Goal: Task Accomplishment & Management: Manage account settings

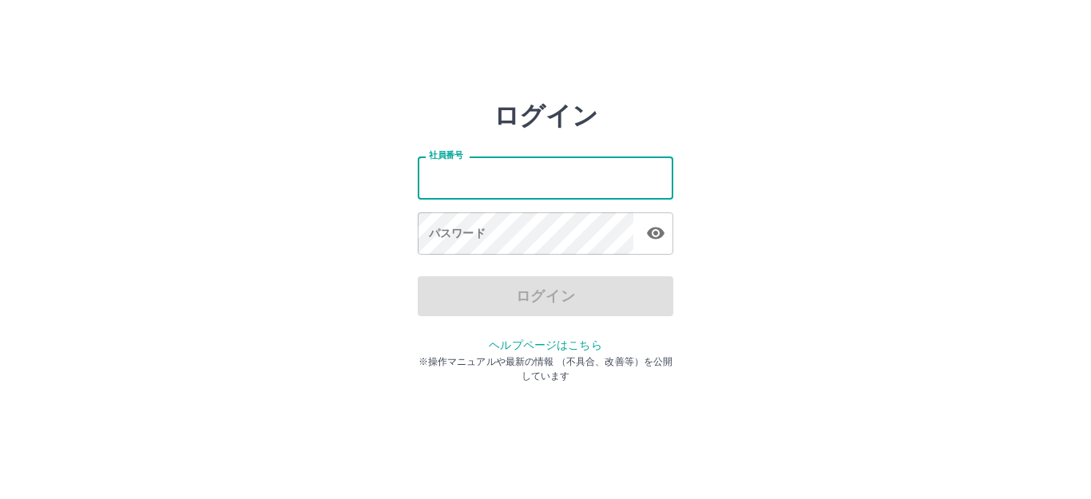
click at [493, 184] on input "社員番号" at bounding box center [546, 177] width 256 height 42
type input "*******"
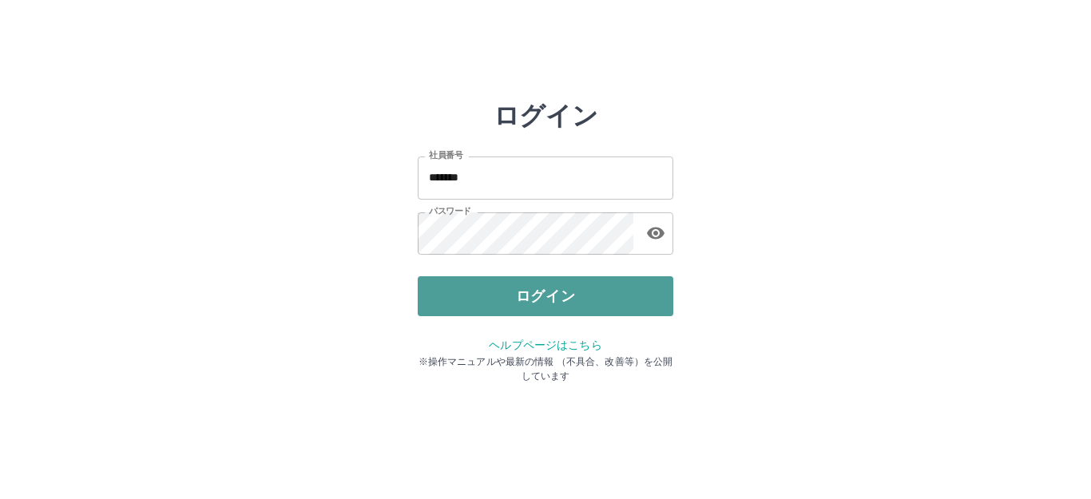
click at [549, 294] on button "ログイン" at bounding box center [546, 296] width 256 height 40
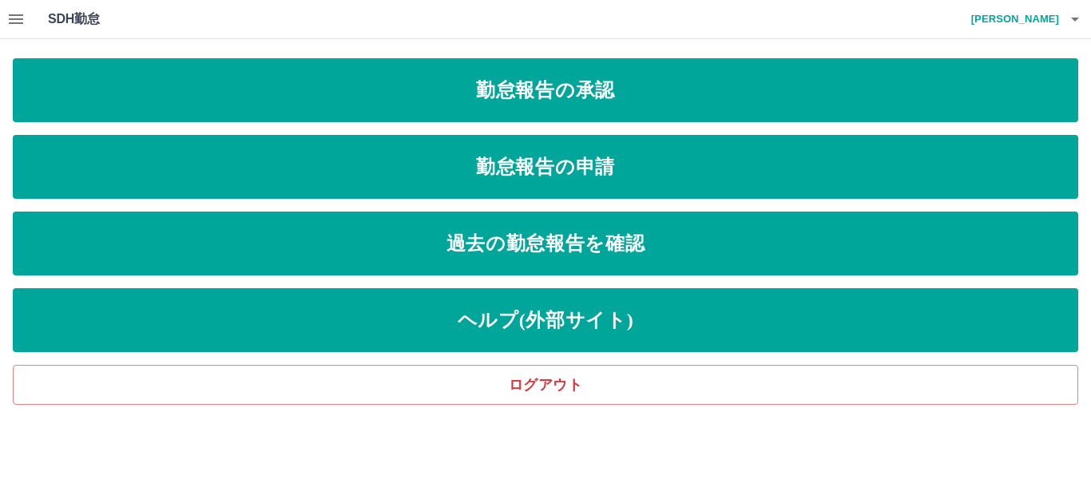
click at [6, 19] on icon "button" at bounding box center [15, 19] width 19 height 19
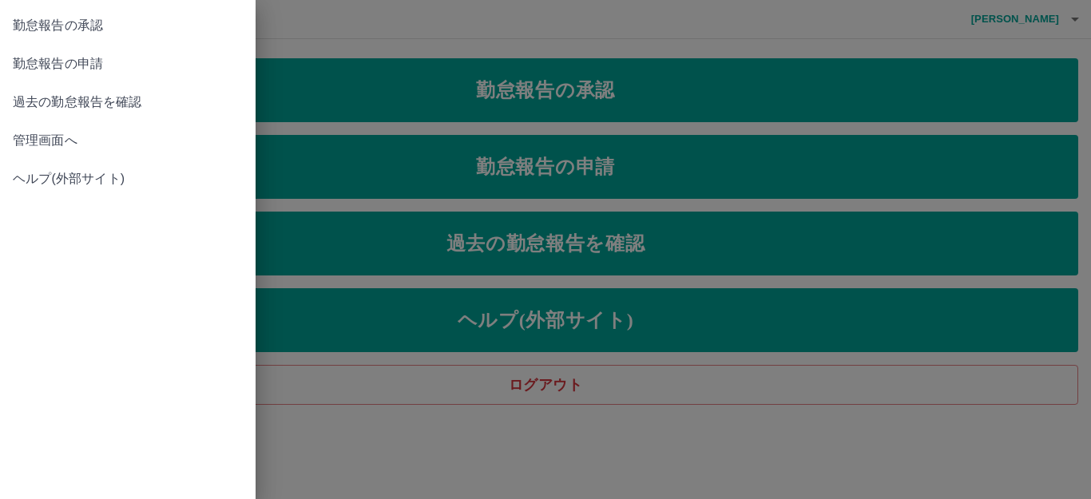
click at [78, 24] on span "勤怠報告の承認" at bounding box center [128, 25] width 230 height 19
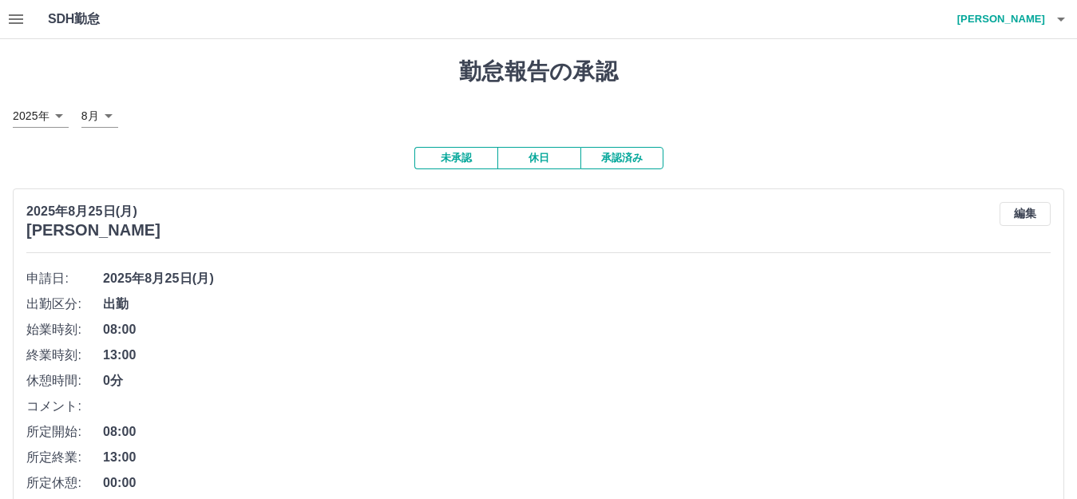
click at [626, 159] on button "承認済み" at bounding box center [621, 158] width 83 height 22
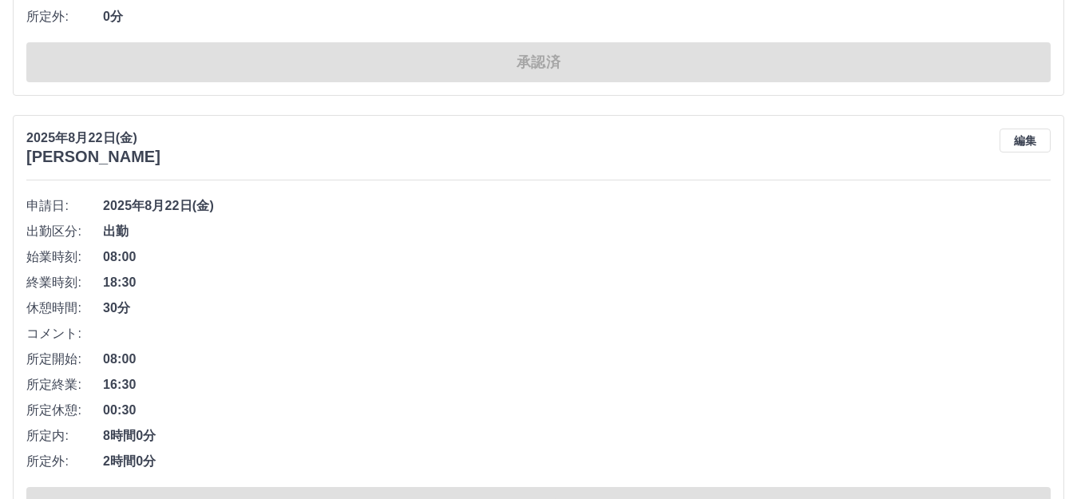
scroll to position [2395, 0]
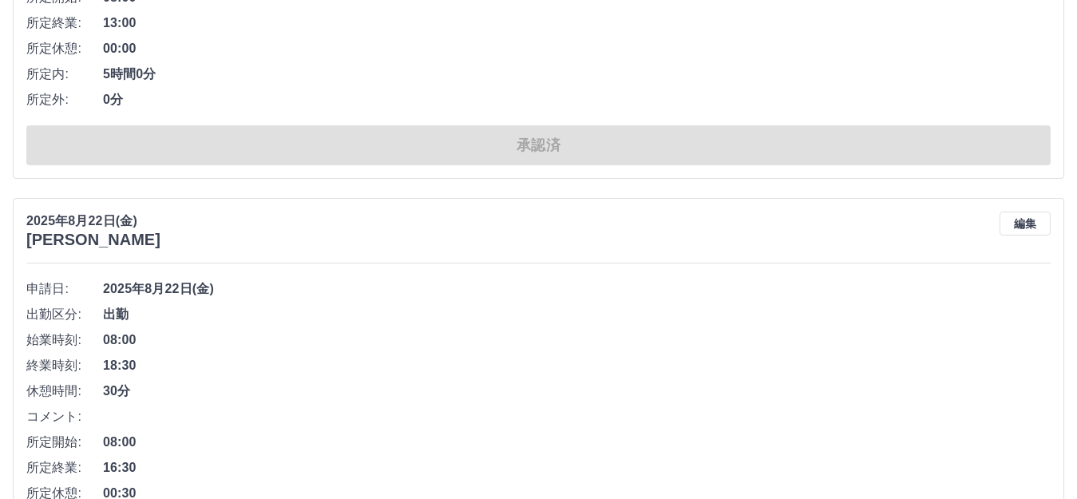
scroll to position [2108, 0]
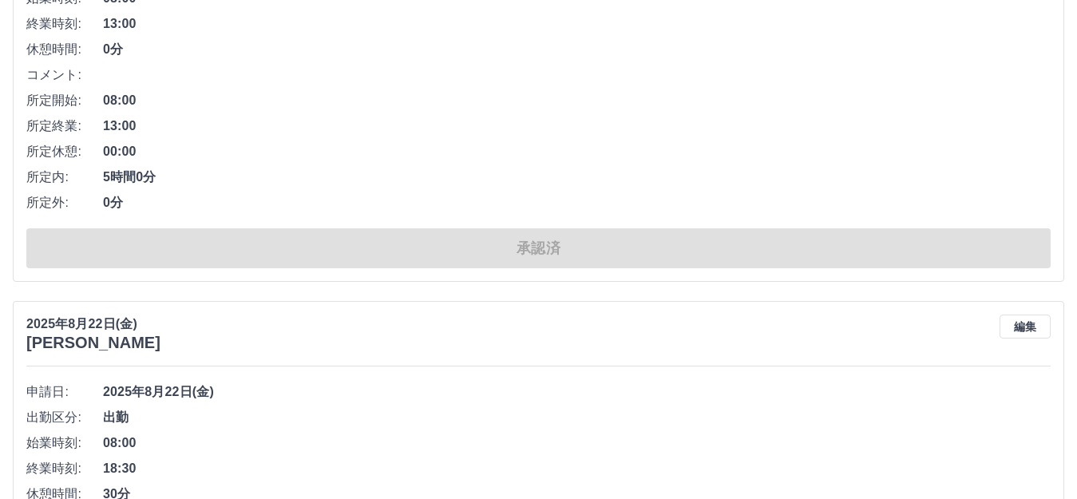
click at [521, 142] on li "所定休憩: 00:00" at bounding box center [538, 152] width 1024 height 26
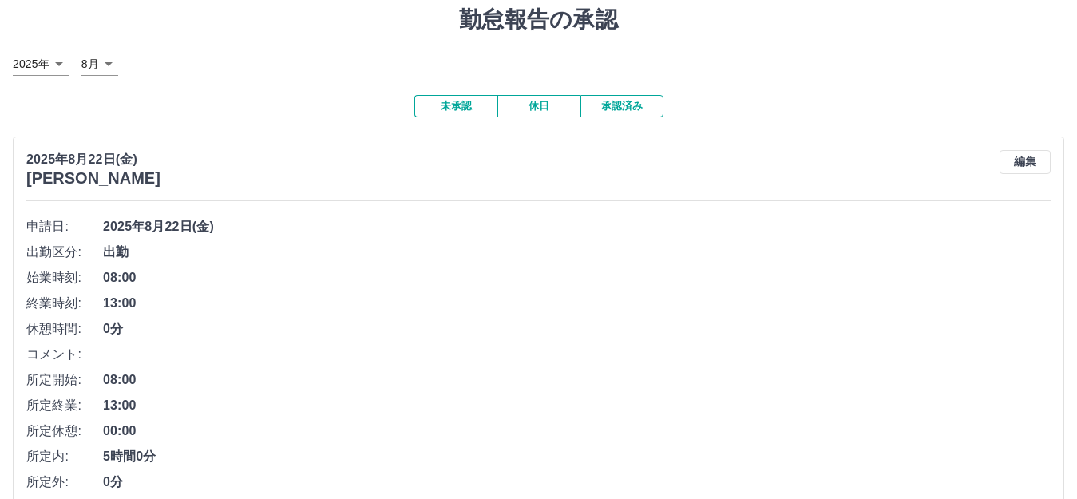
scroll to position [0, 0]
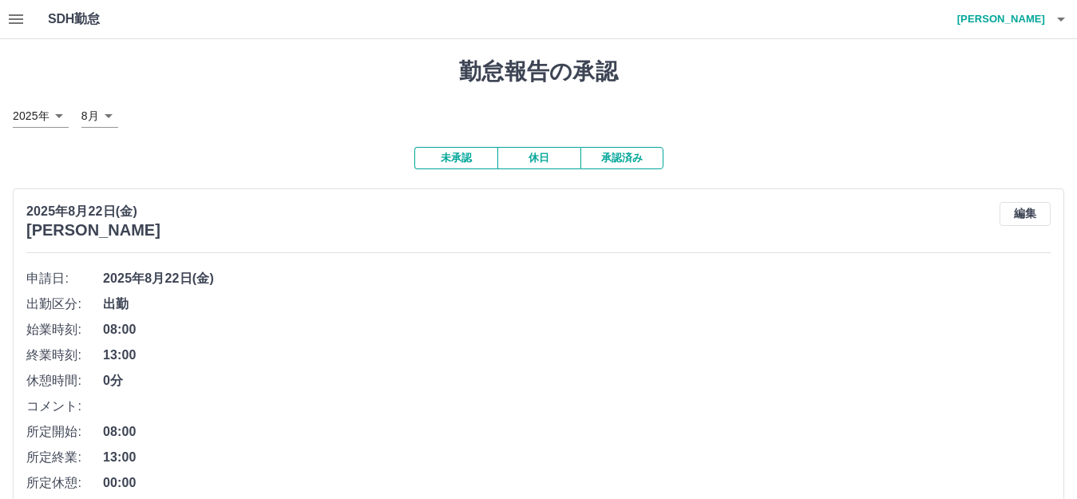
click at [473, 160] on button "未承認" at bounding box center [455, 158] width 83 height 22
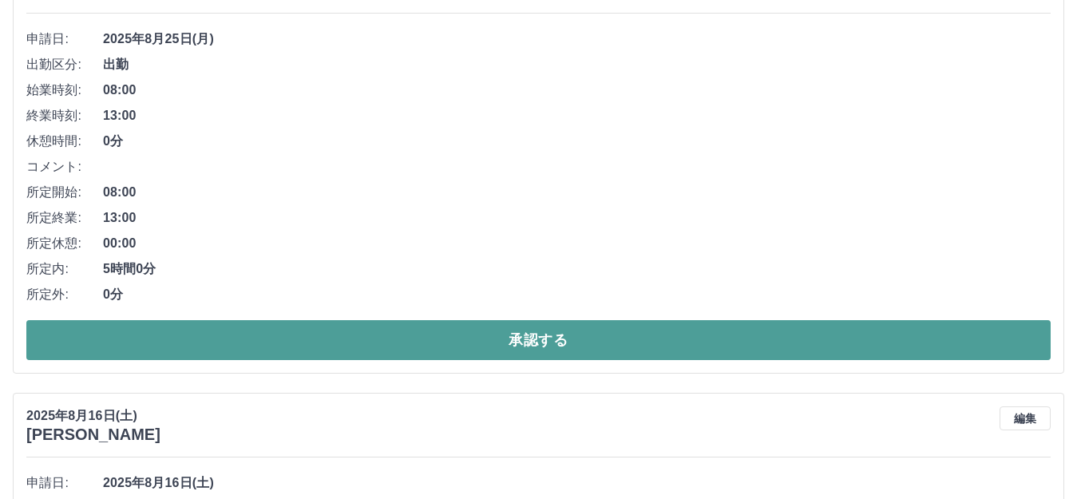
click at [548, 335] on button "承認する" at bounding box center [538, 340] width 1024 height 40
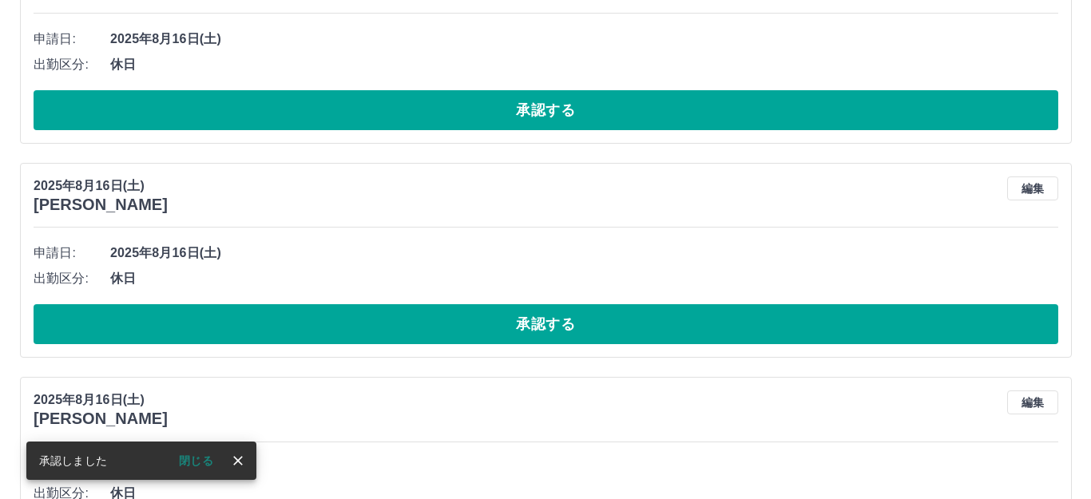
scroll to position [0, 0]
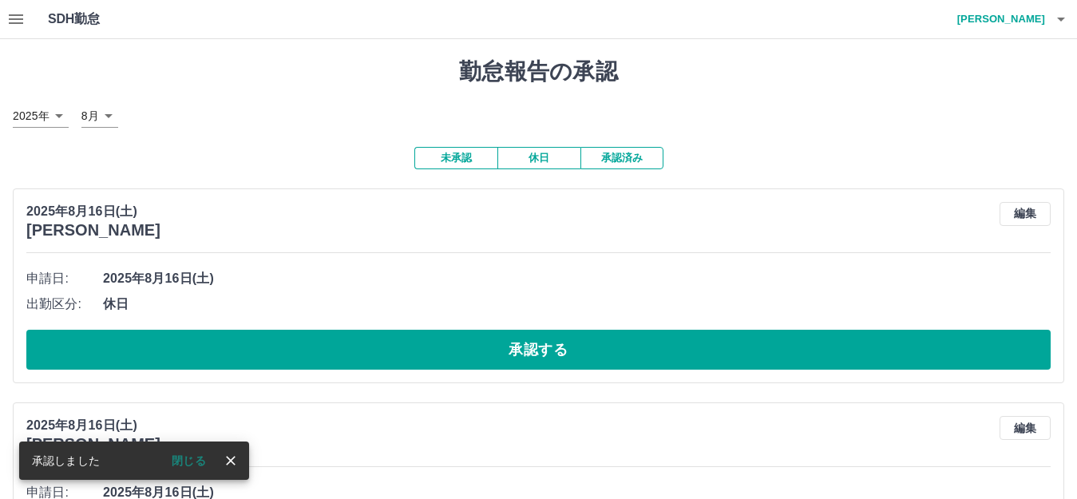
click at [550, 152] on button "休日" at bounding box center [538, 158] width 83 height 22
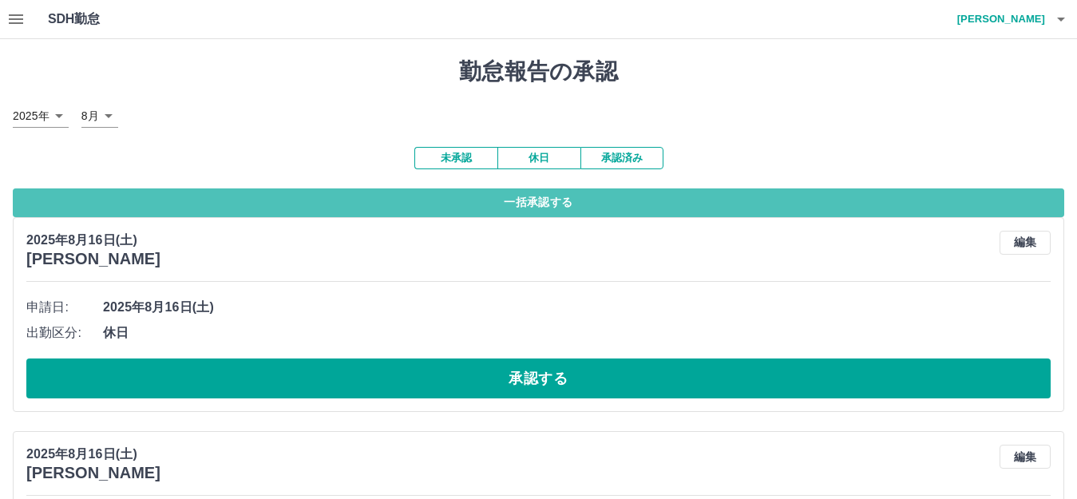
click at [548, 203] on button "一括承認する" at bounding box center [539, 202] width 1052 height 29
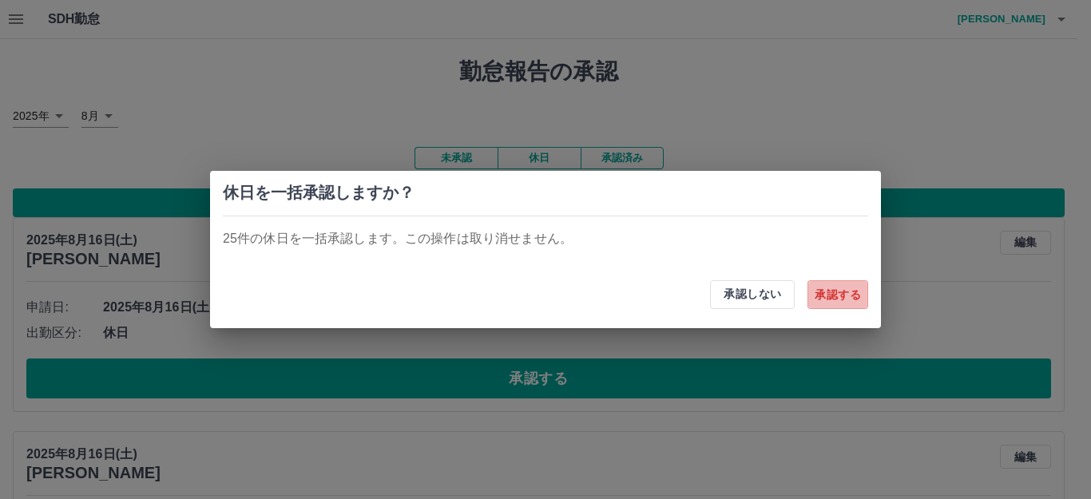
click at [837, 287] on button "承認する" at bounding box center [837, 294] width 61 height 29
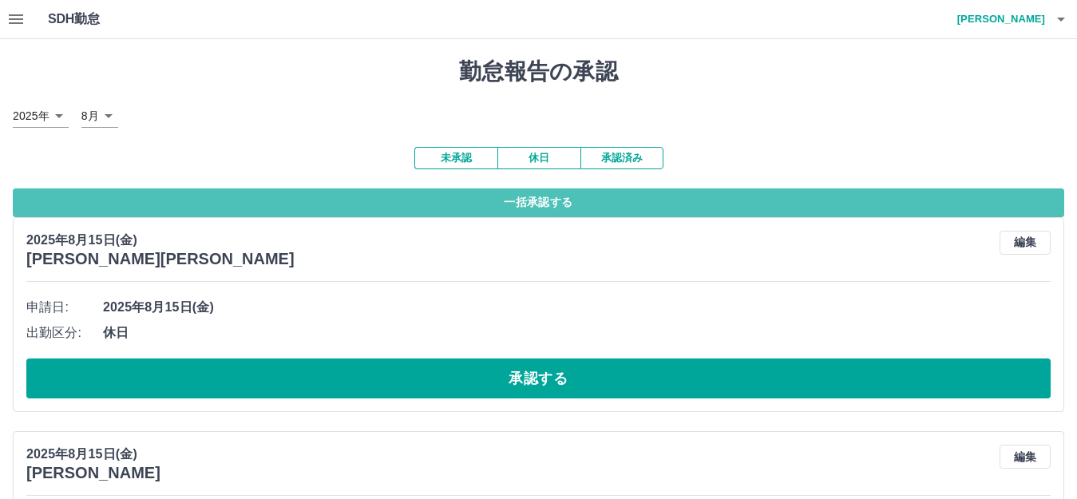
click at [555, 204] on button "一括承認する" at bounding box center [539, 202] width 1052 height 29
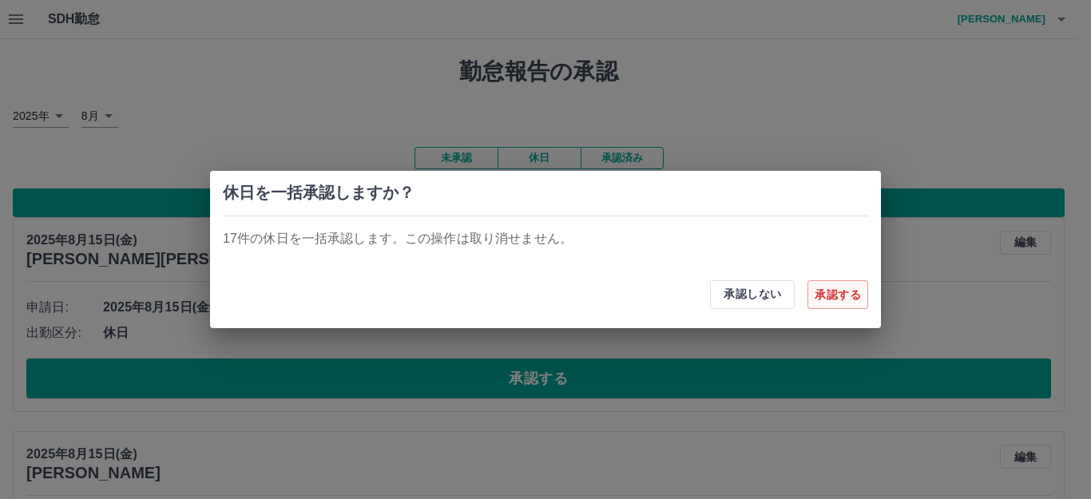
click at [839, 293] on button "承認する" at bounding box center [837, 294] width 61 height 29
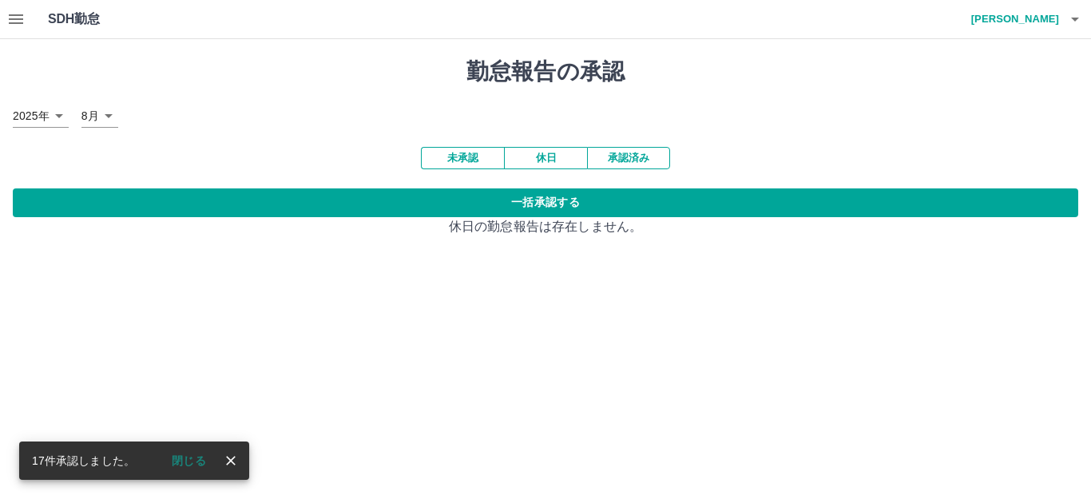
click at [21, 24] on icon "button" at bounding box center [16, 19] width 14 height 10
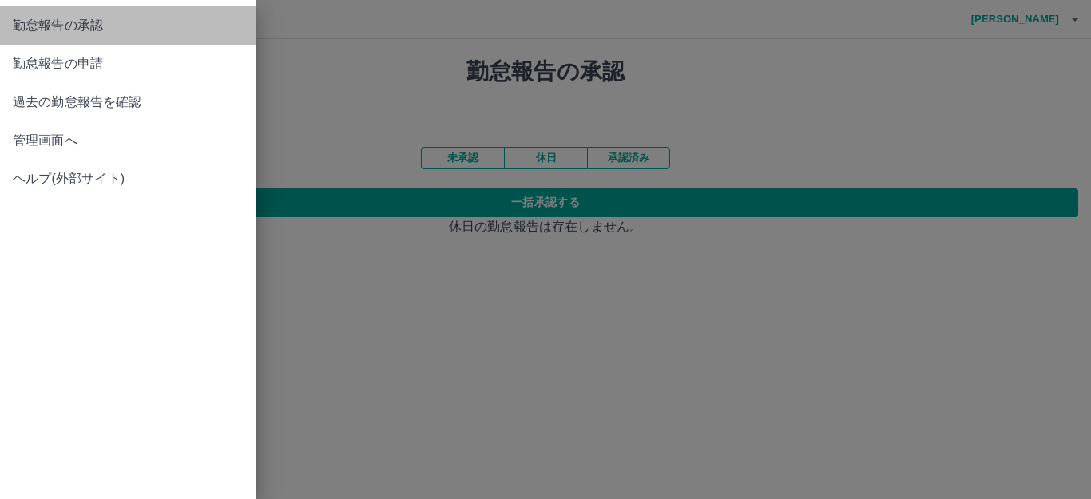
click at [61, 26] on span "勤怠報告の承認" at bounding box center [128, 25] width 230 height 19
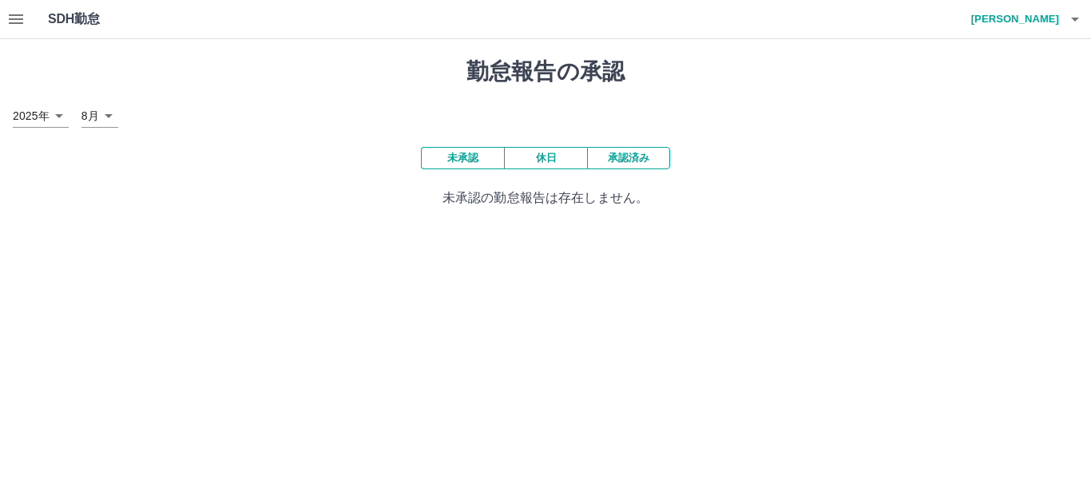
click at [455, 158] on button "未承認" at bounding box center [462, 158] width 83 height 22
click at [455, 160] on button "未承認" at bounding box center [462, 158] width 83 height 22
click at [471, 161] on button "未承認" at bounding box center [462, 158] width 83 height 22
click at [18, 22] on icon "button" at bounding box center [15, 19] width 19 height 19
